Goal: Connect with others: Connect with other users

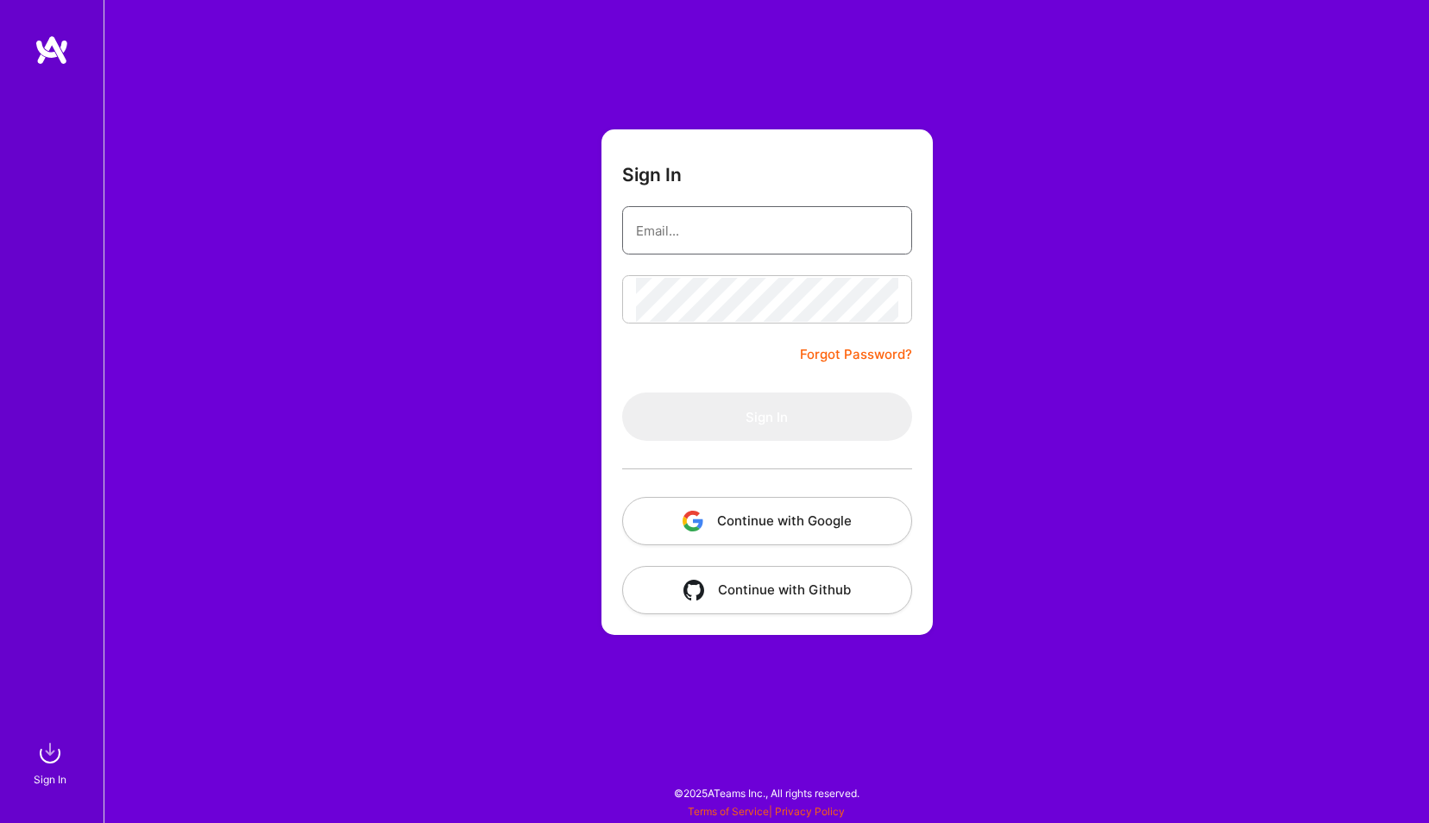
click at [840, 218] on input "email" at bounding box center [767, 231] width 262 height 44
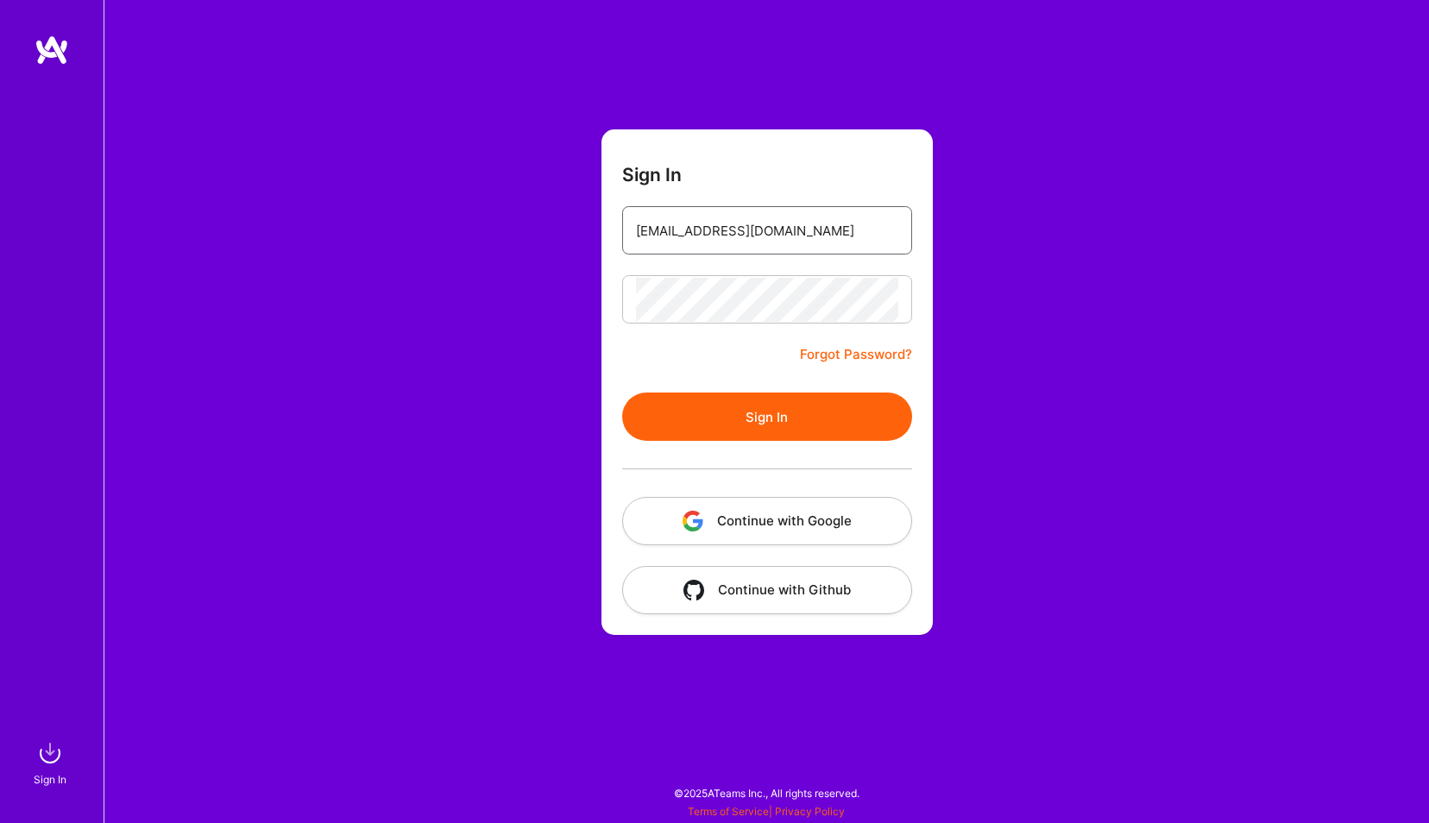
type input "[EMAIL_ADDRESS][DOMAIN_NAME]"
click at [743, 418] on button "Sign In" at bounding box center [767, 417] width 290 height 48
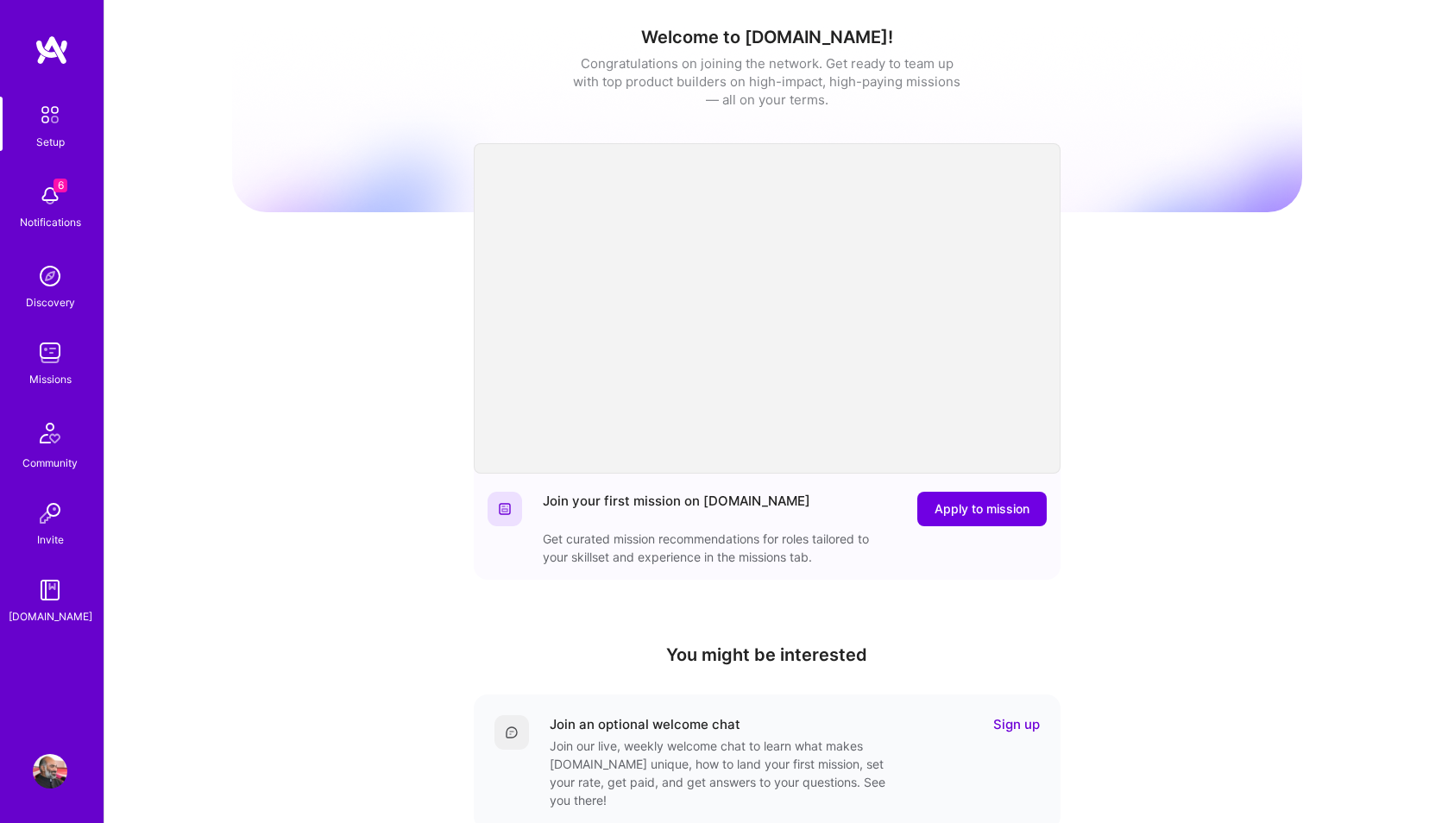
click at [55, 198] on img at bounding box center [50, 196] width 35 height 35
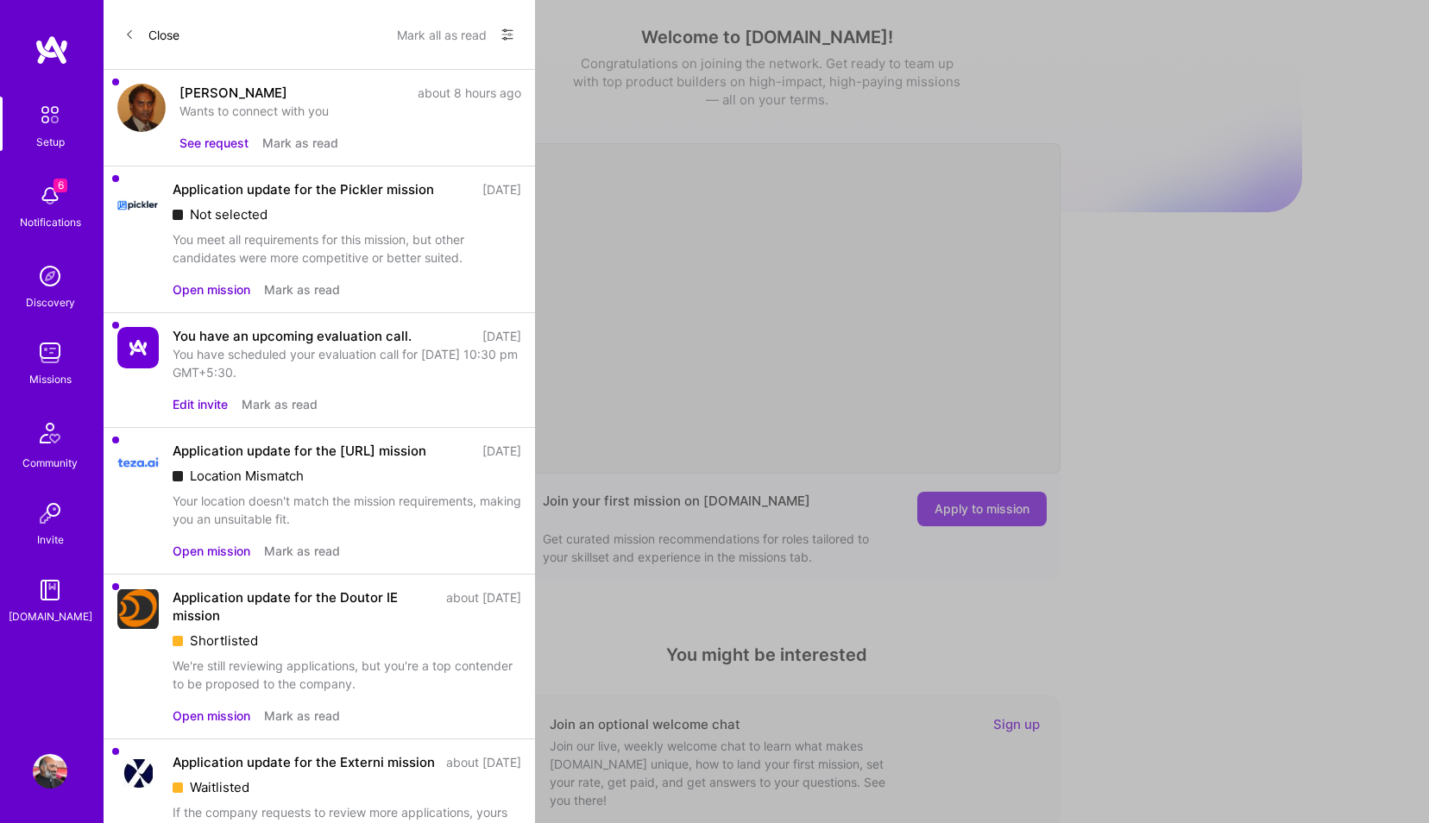
click at [217, 138] on button "See request" at bounding box center [213, 143] width 69 height 18
